Goal: Understand site structure: Understand site structure

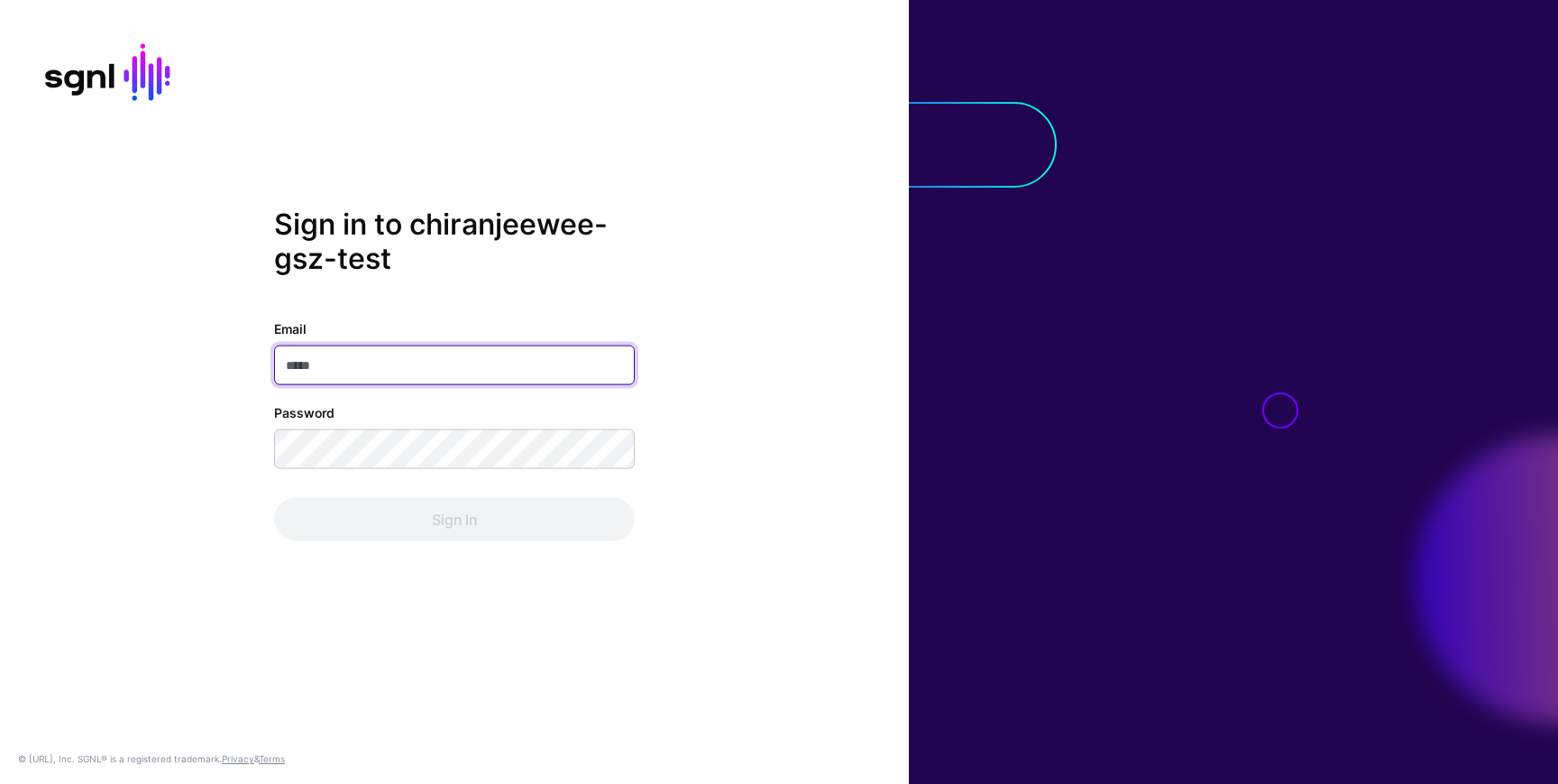
click at [335, 375] on input "Email" at bounding box center [454, 365] width 361 height 40
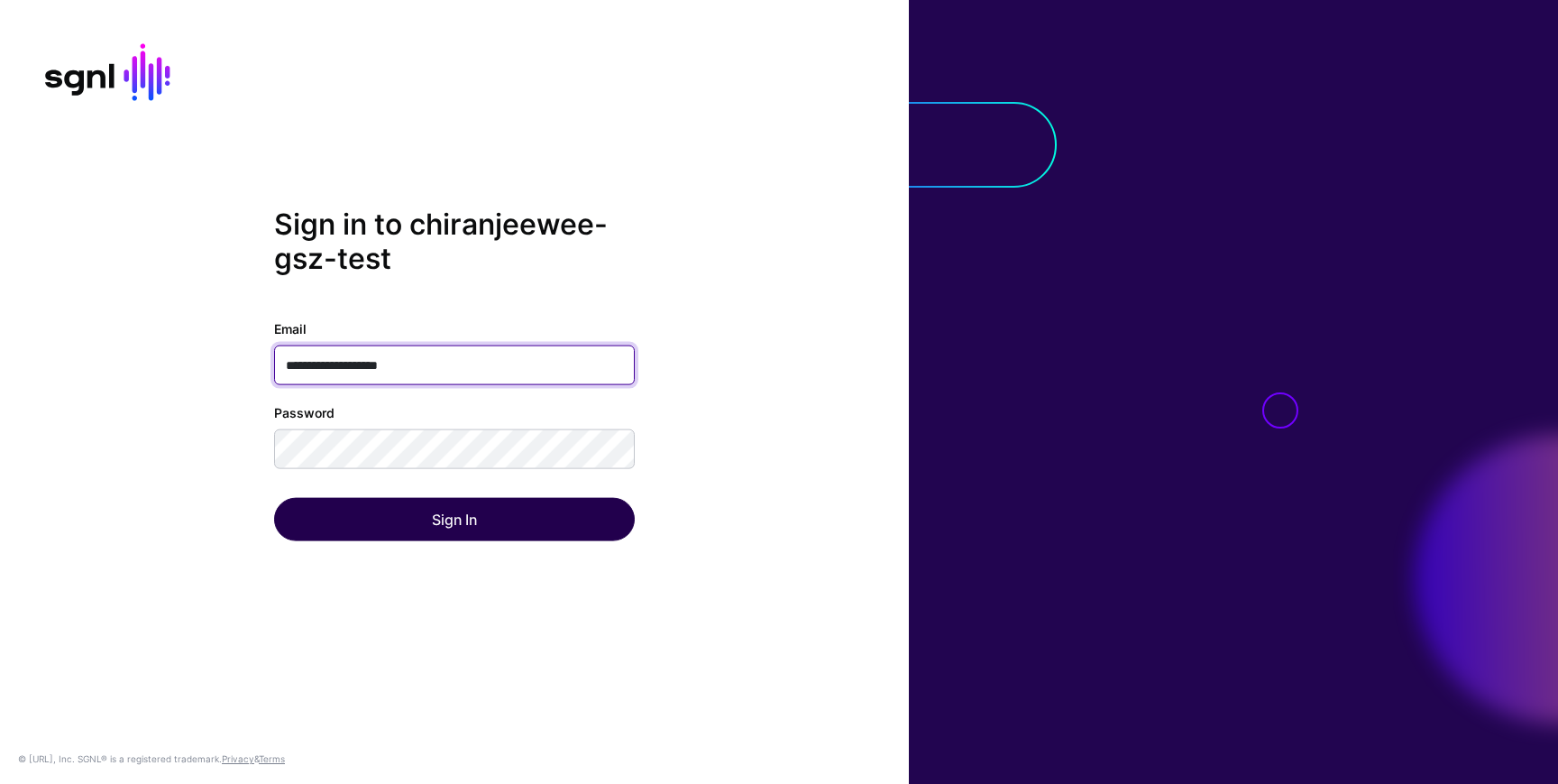
type input "**********"
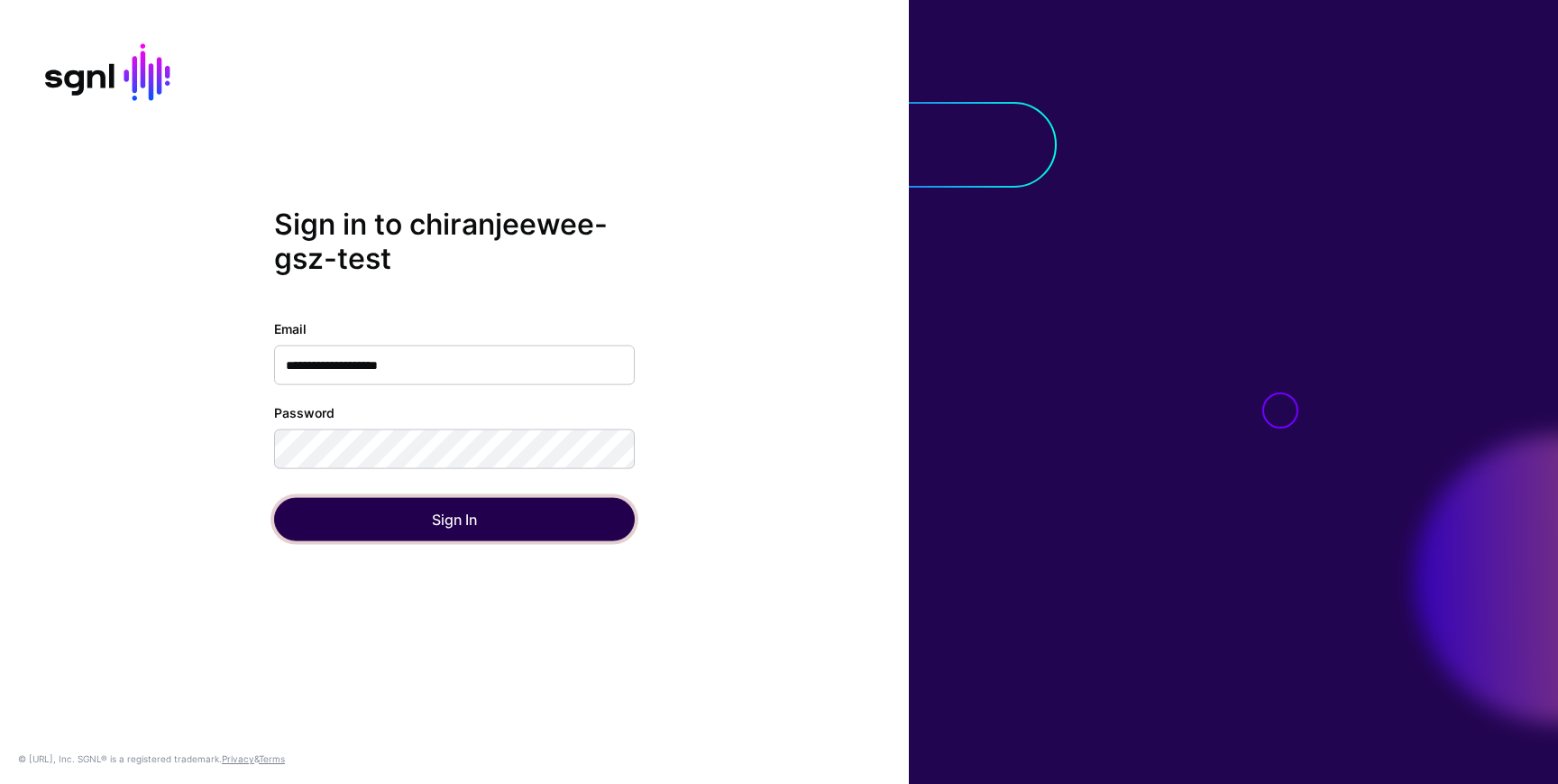
click at [359, 510] on button "Sign In" at bounding box center [454, 520] width 361 height 44
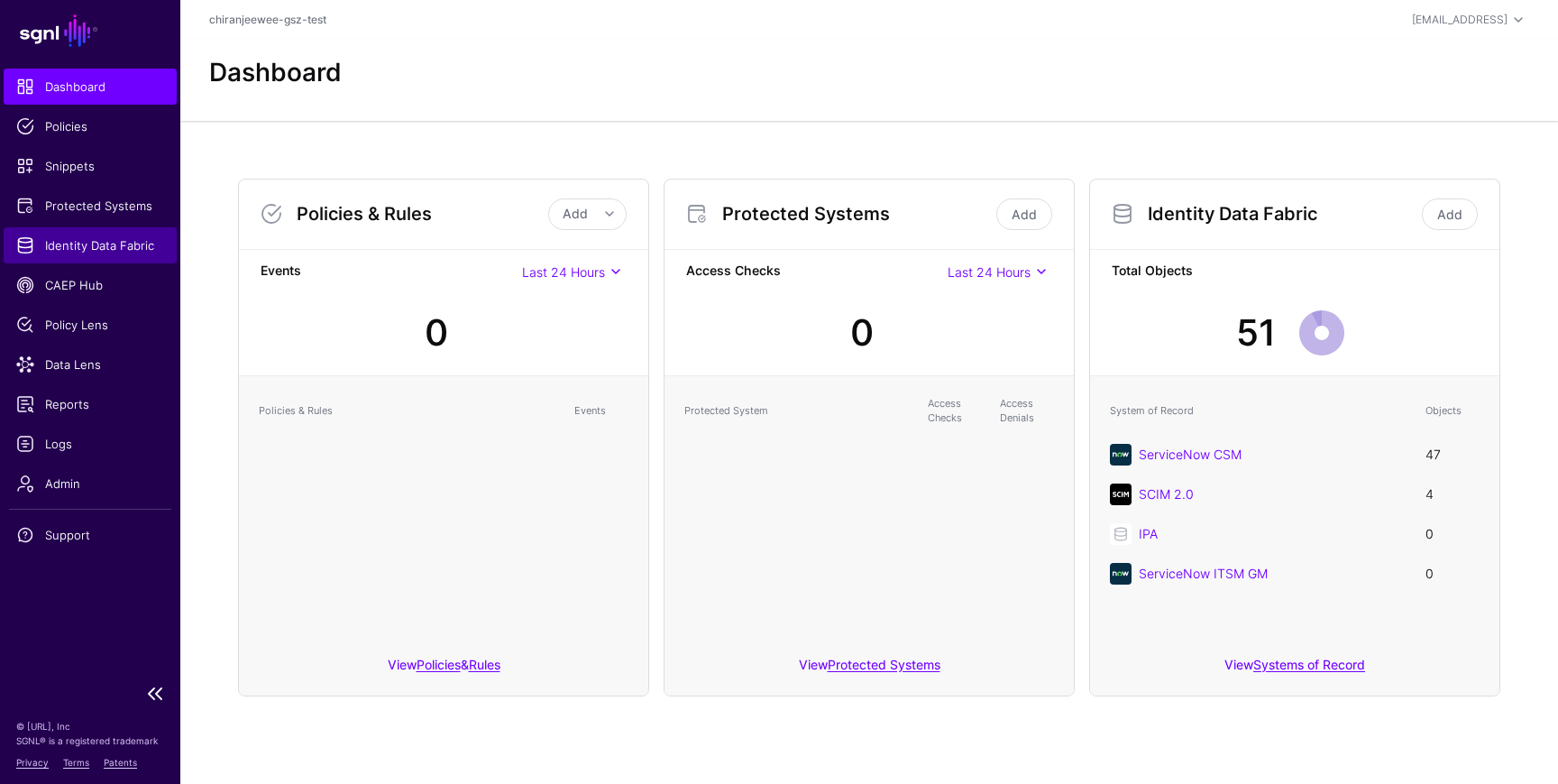
click at [66, 236] on span "Identity Data Fabric" at bounding box center [90, 245] width 148 height 18
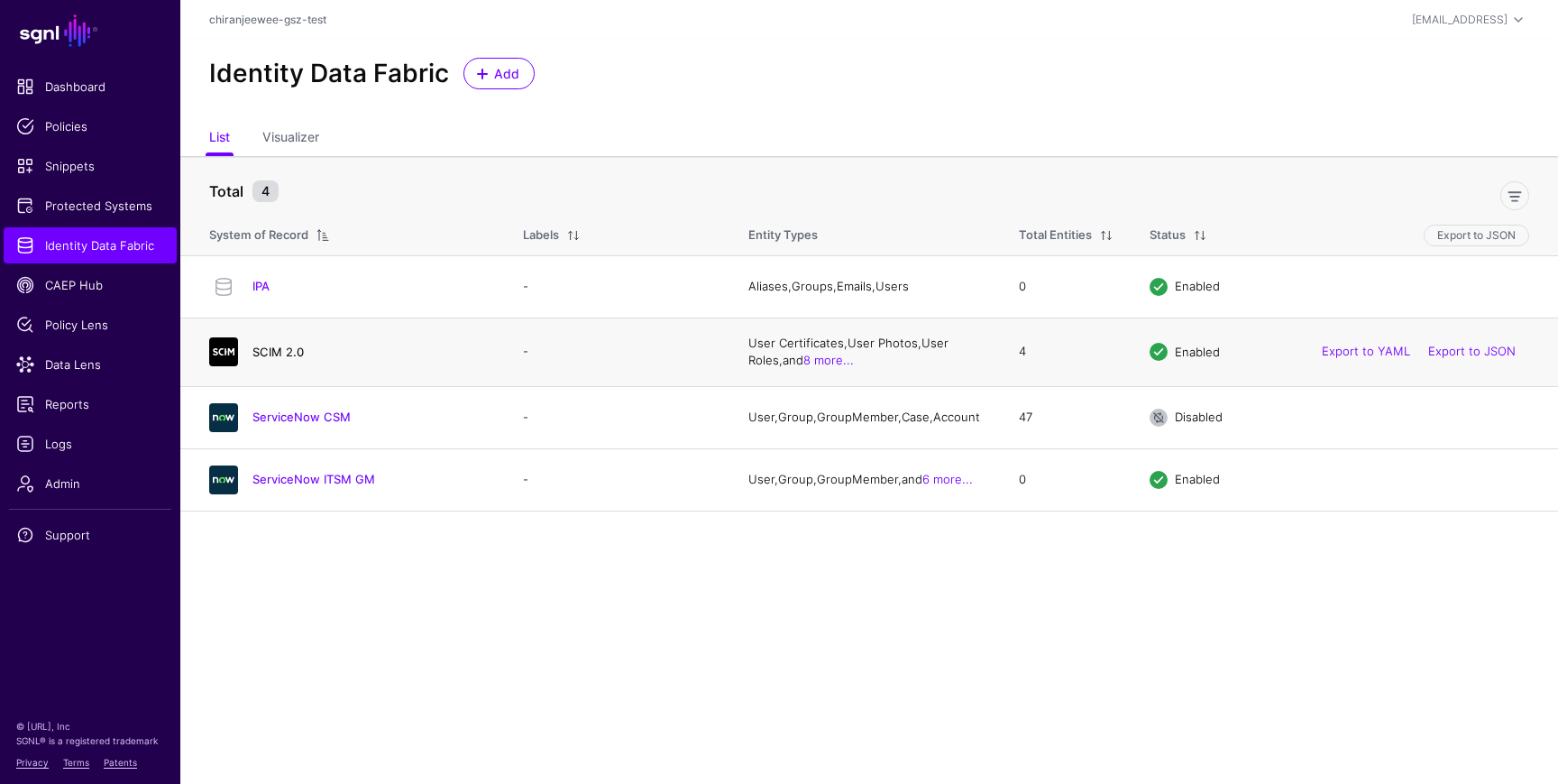
click at [266, 354] on link "SCIM 2.0" at bounding box center [278, 351] width 51 height 15
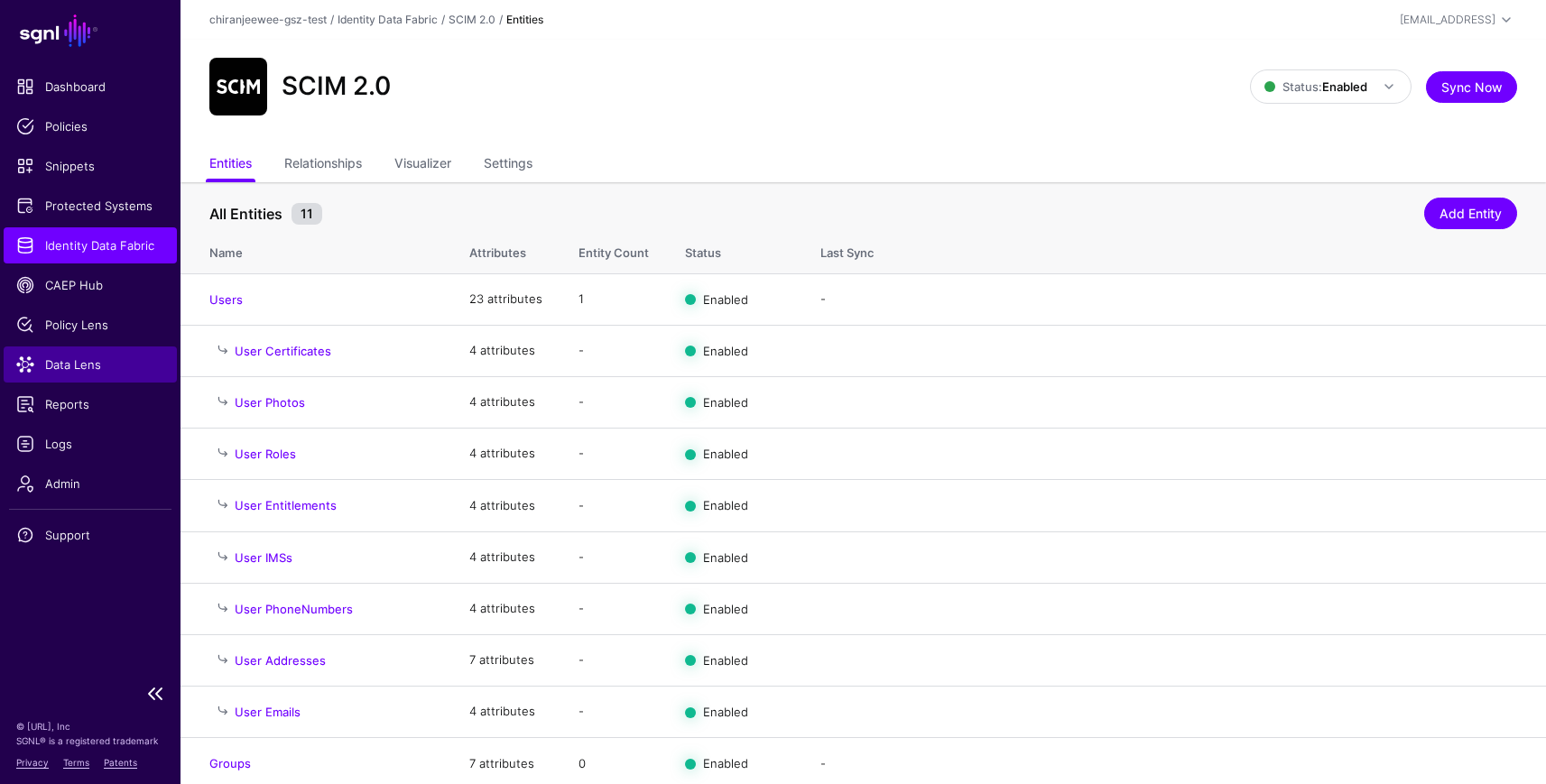
click at [85, 362] on span "Data Lens" at bounding box center [90, 364] width 148 height 18
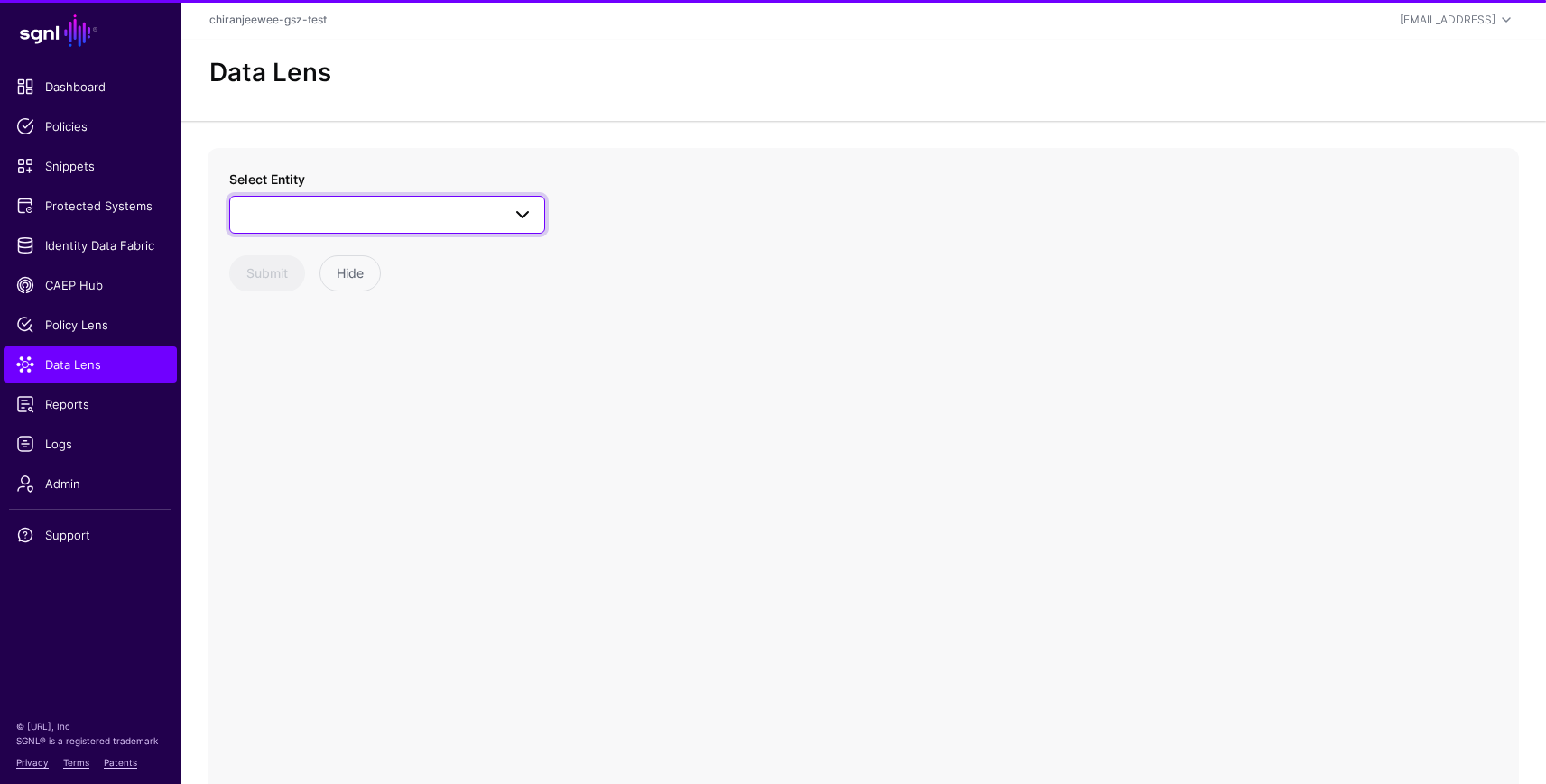
click at [306, 217] on span at bounding box center [386, 215] width 292 height 22
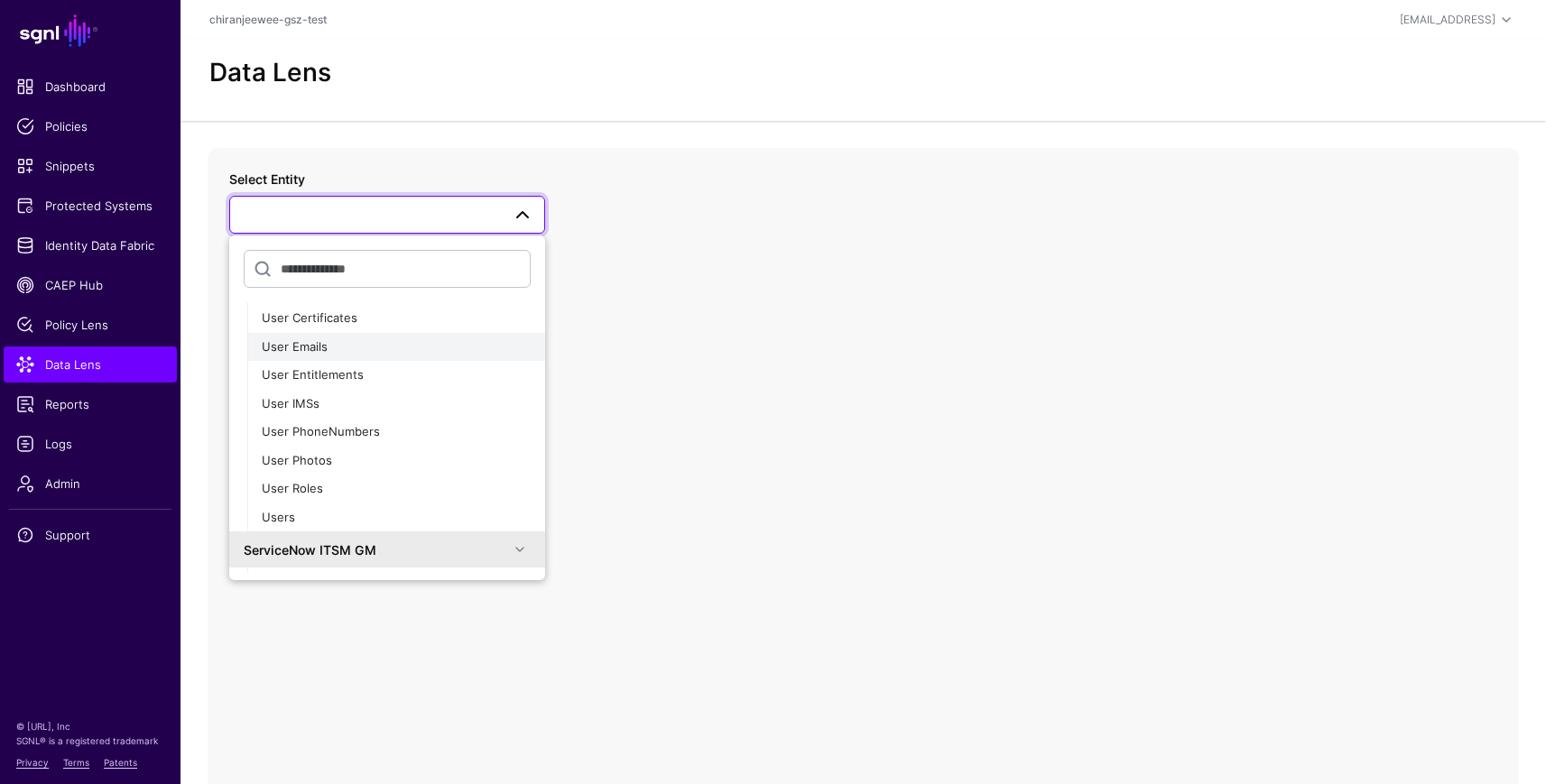
scroll to position [127, 0]
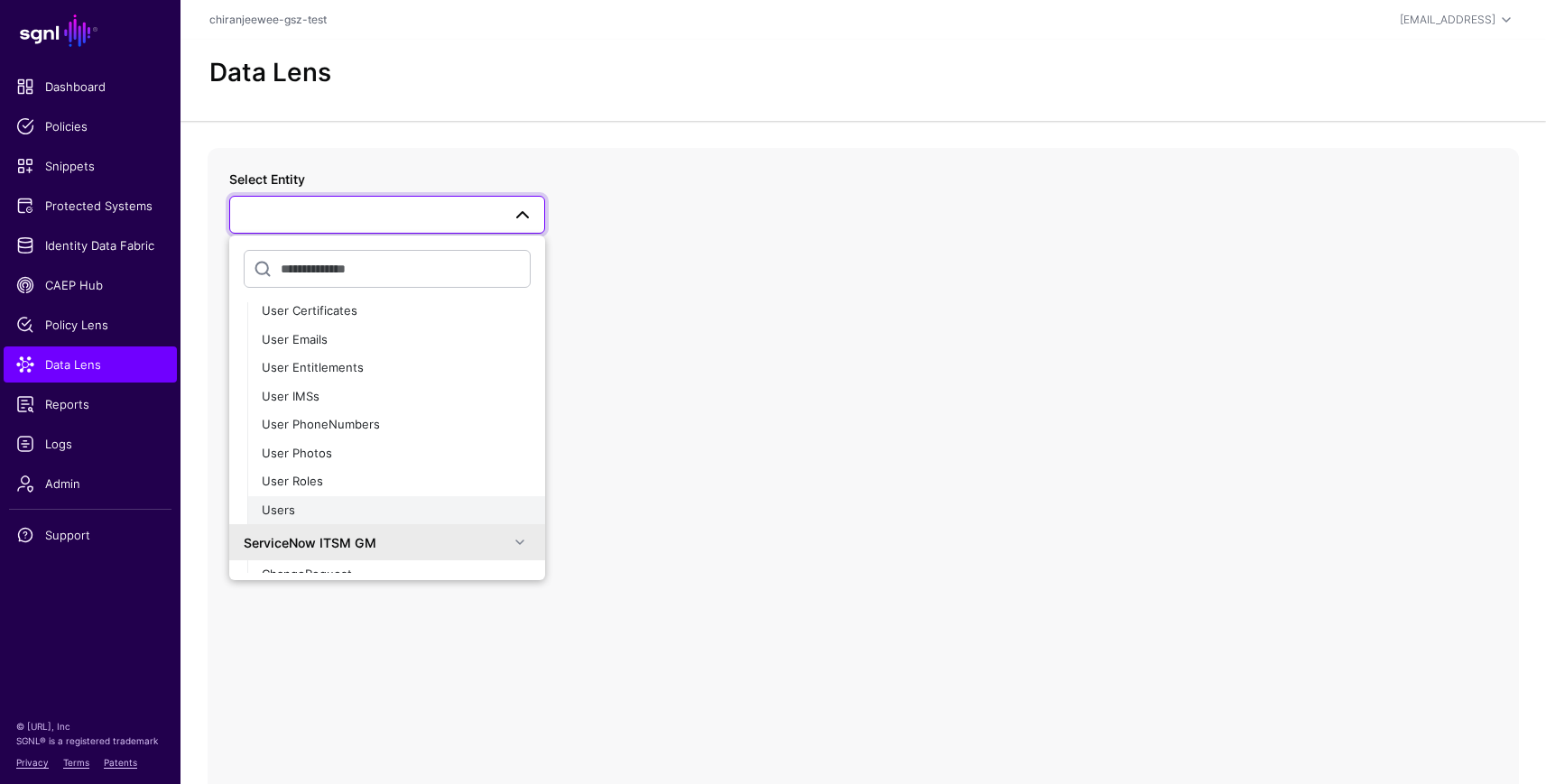
click at [302, 496] on button "Users" at bounding box center [395, 511] width 298 height 29
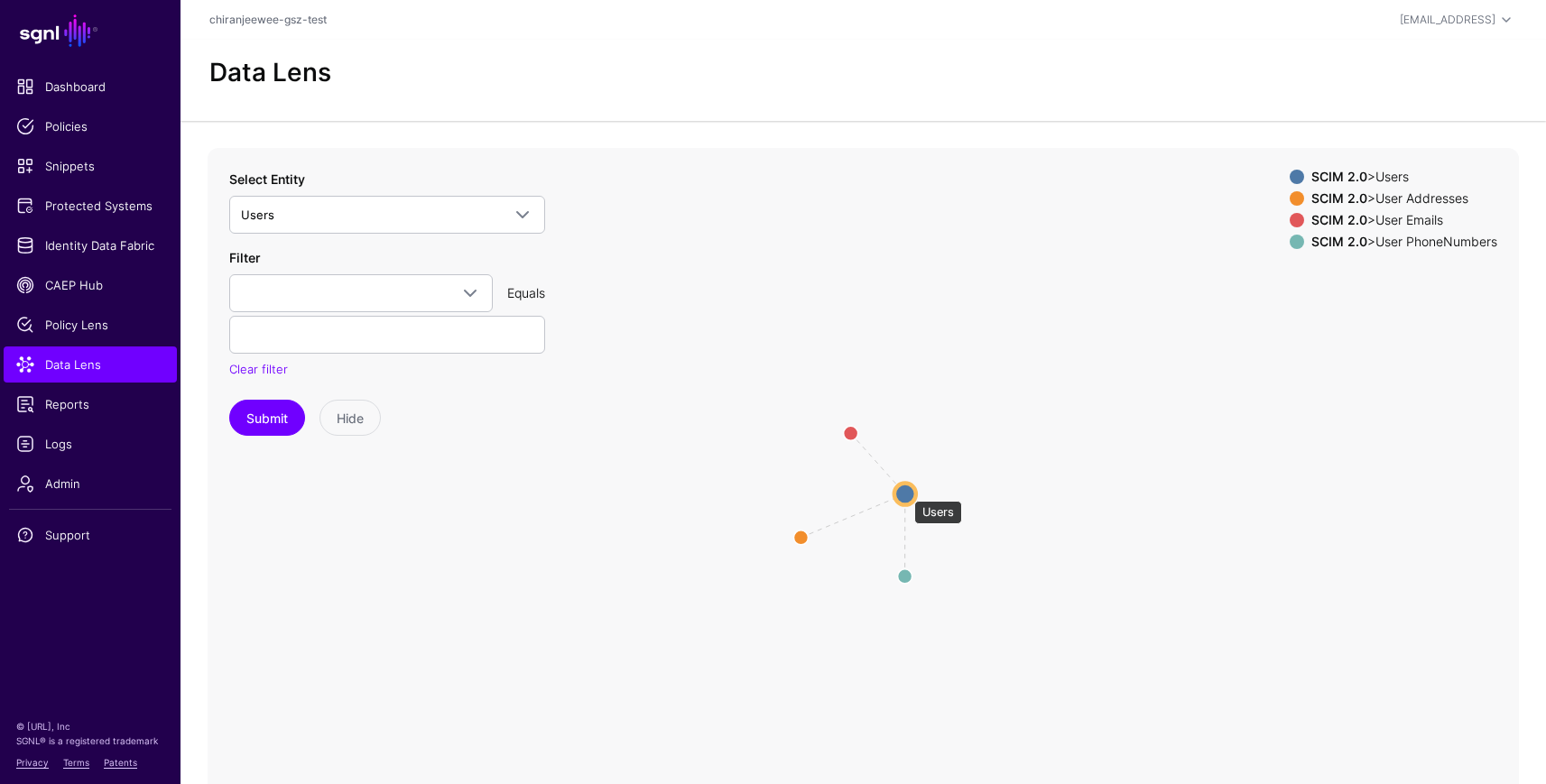
click at [905, 492] on circle at bounding box center [905, 494] width 22 height 22
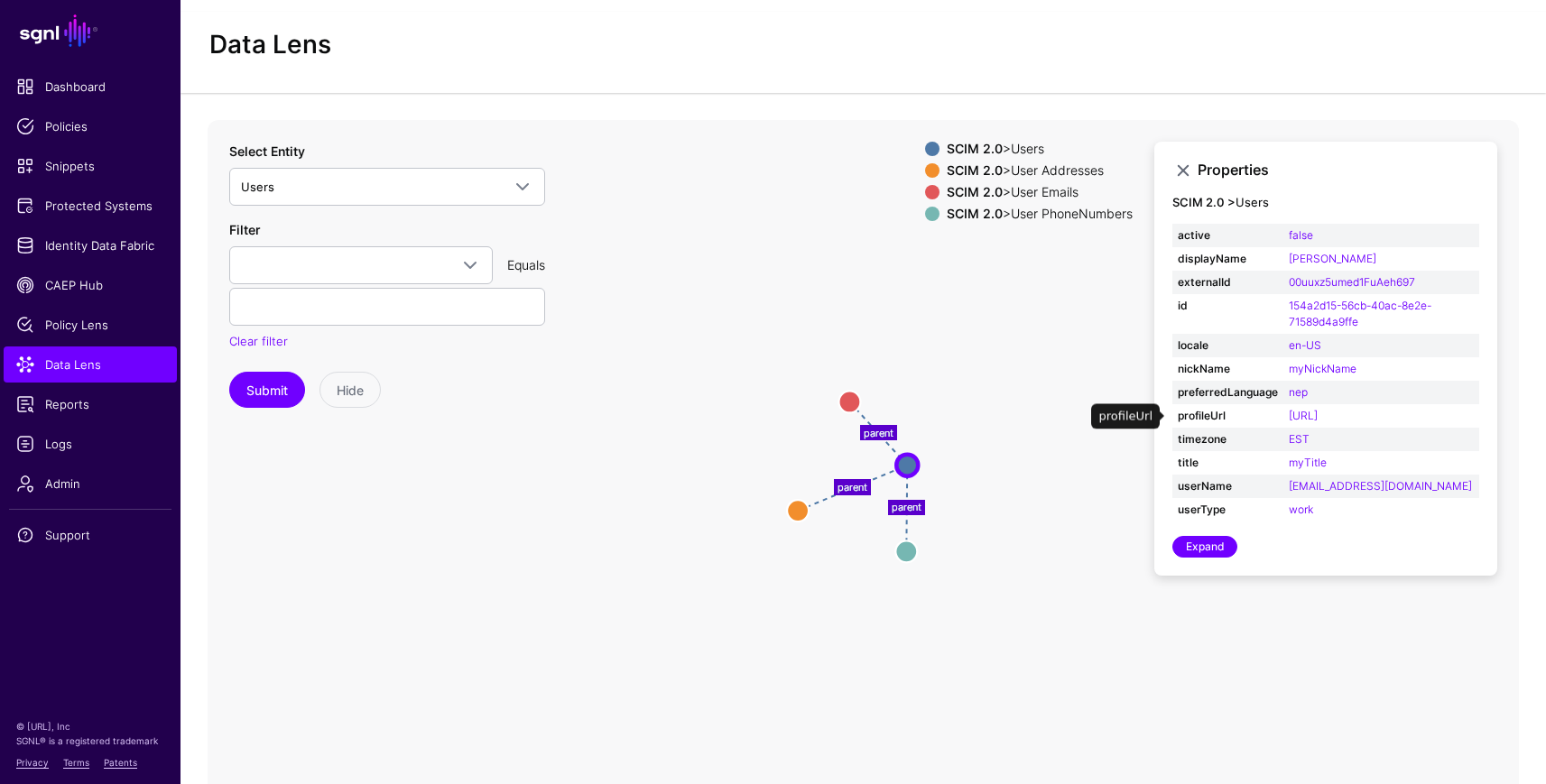
scroll to position [15, 0]
